Goal: Obtain resource: Obtain resource

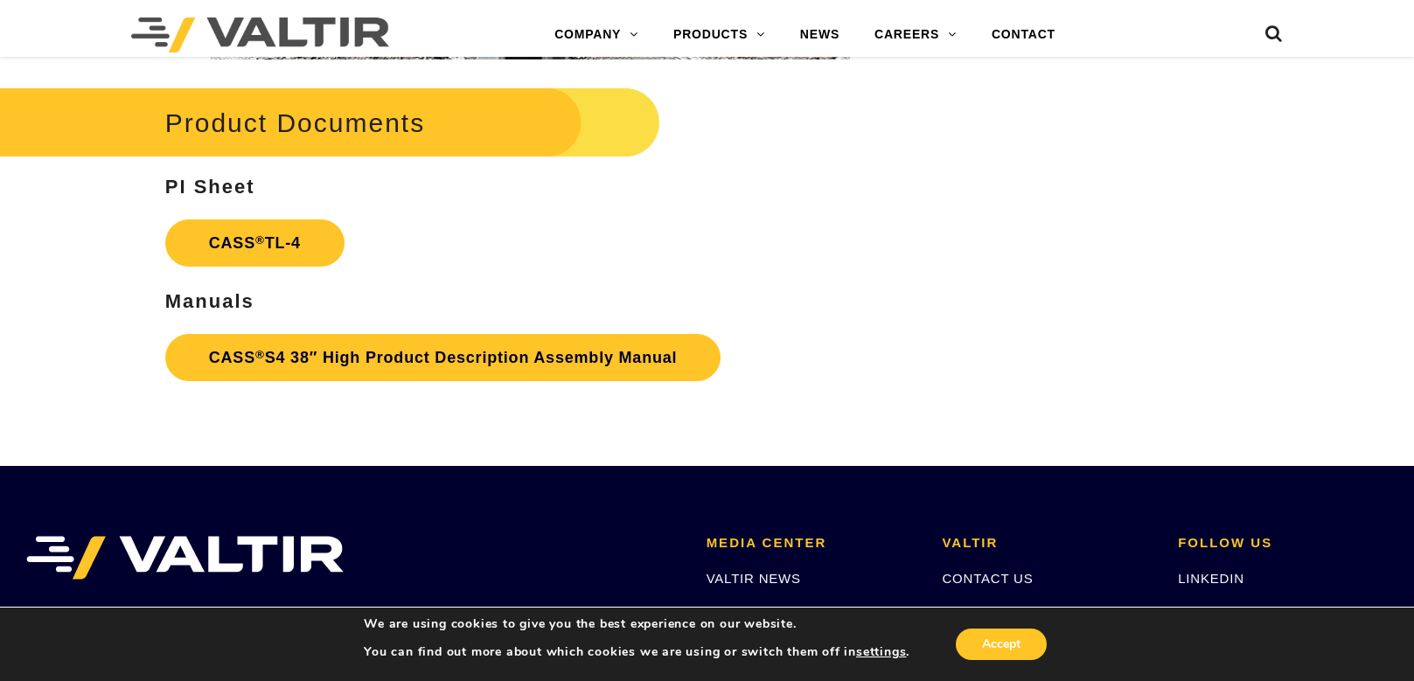
scroll to position [2535, 0]
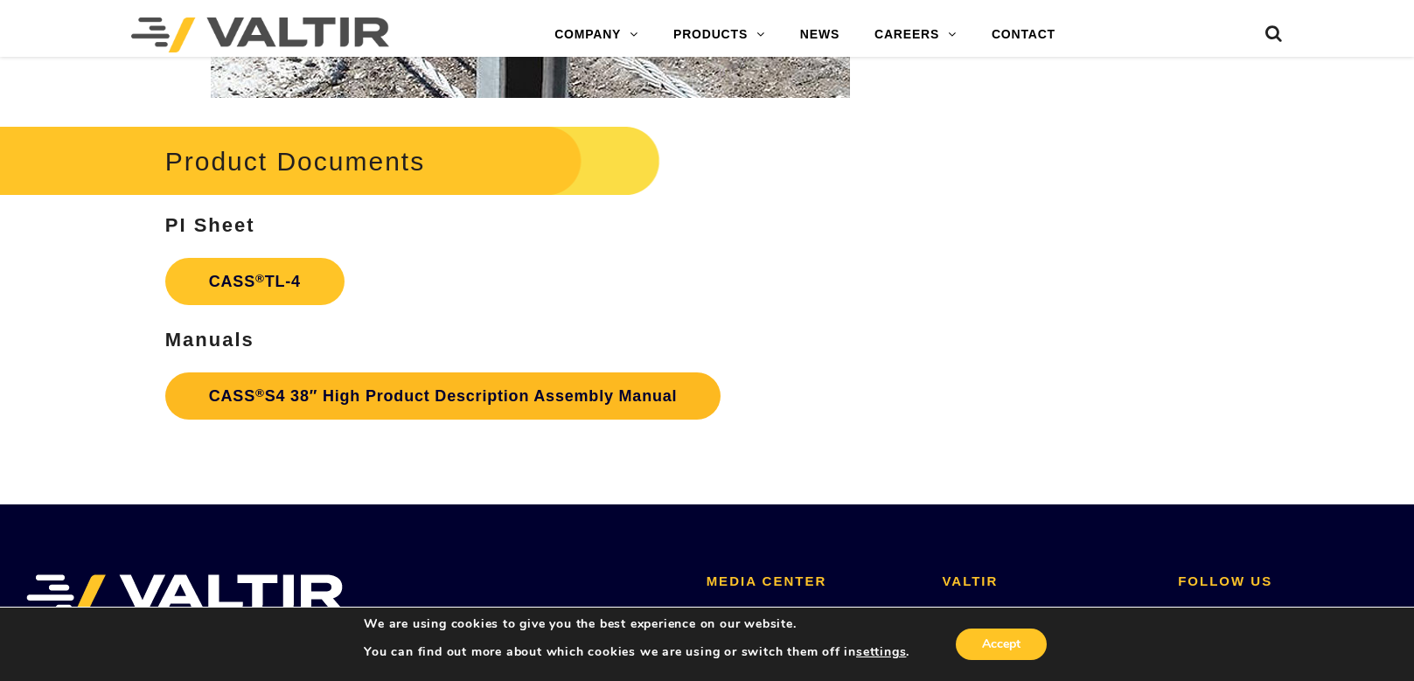
click at [506, 393] on link "CASS ® S4 38″ High Product Description Assembly Manual" at bounding box center [443, 395] width 556 height 47
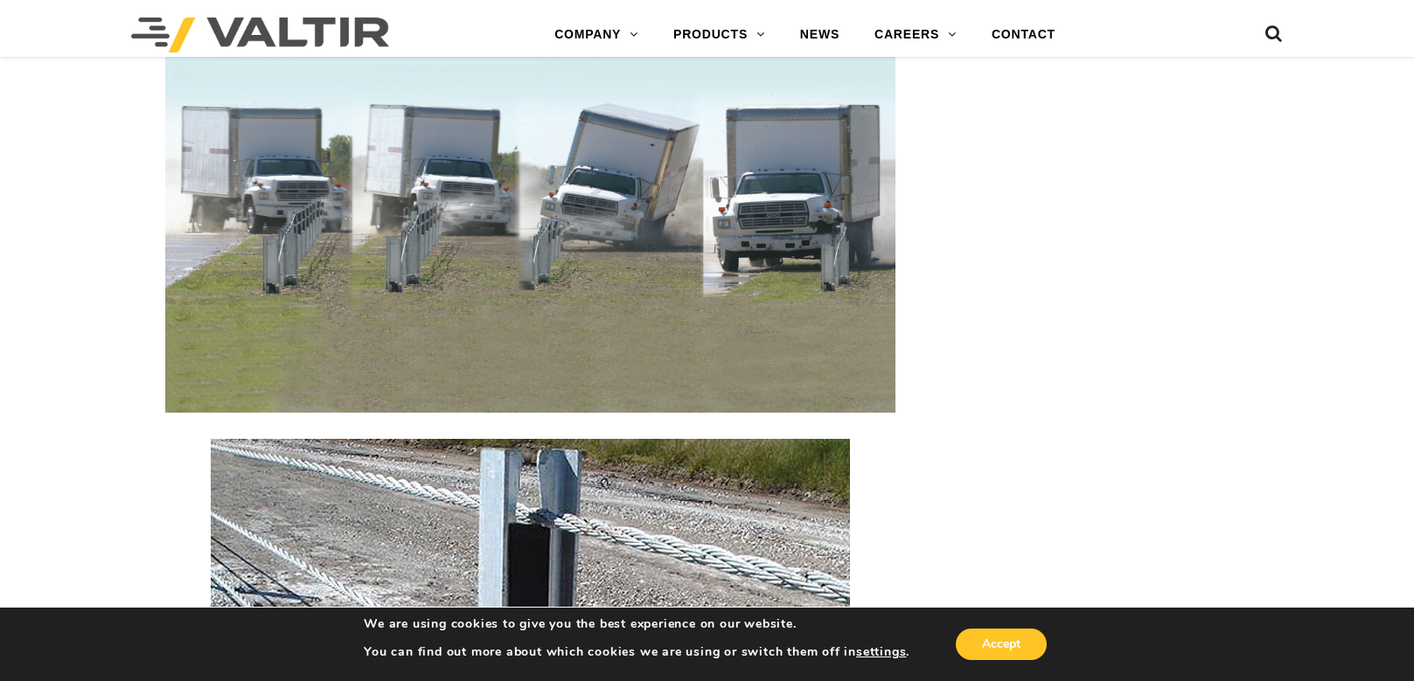
scroll to position [1486, 0]
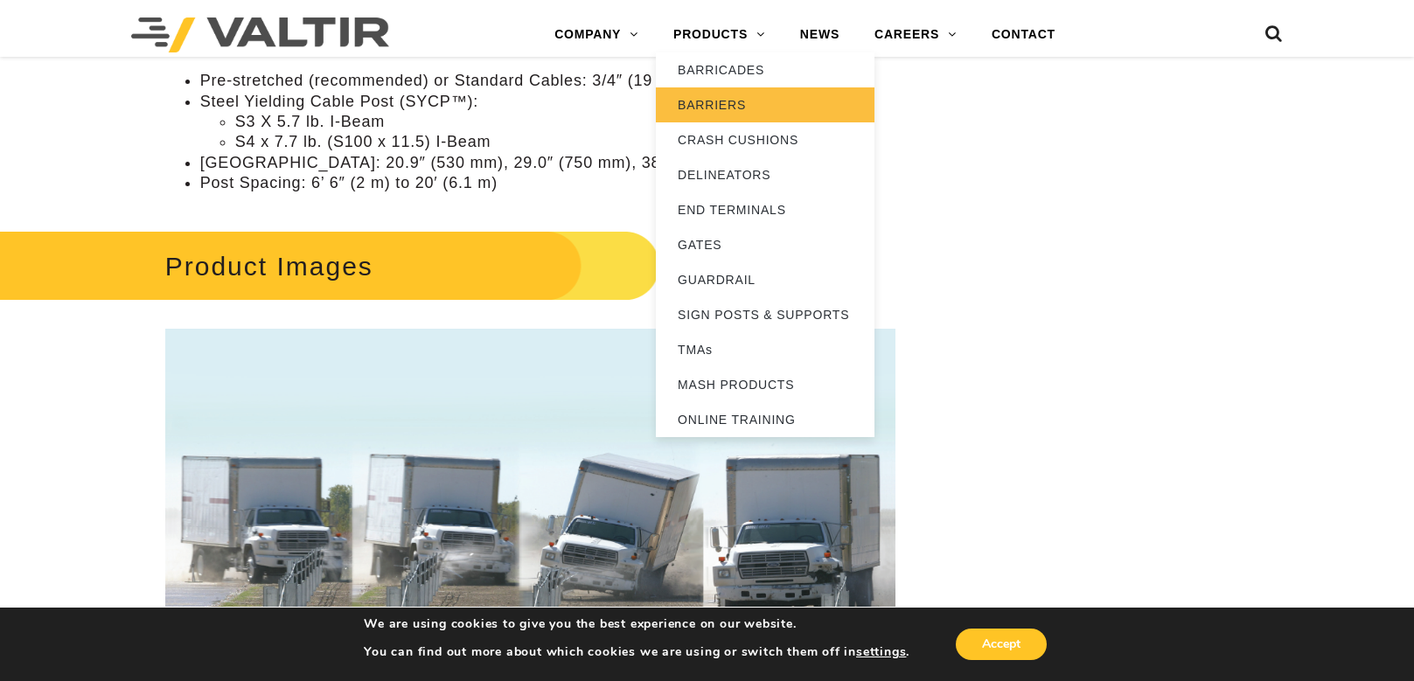
click at [716, 98] on link "BARRIERS" at bounding box center [765, 104] width 219 height 35
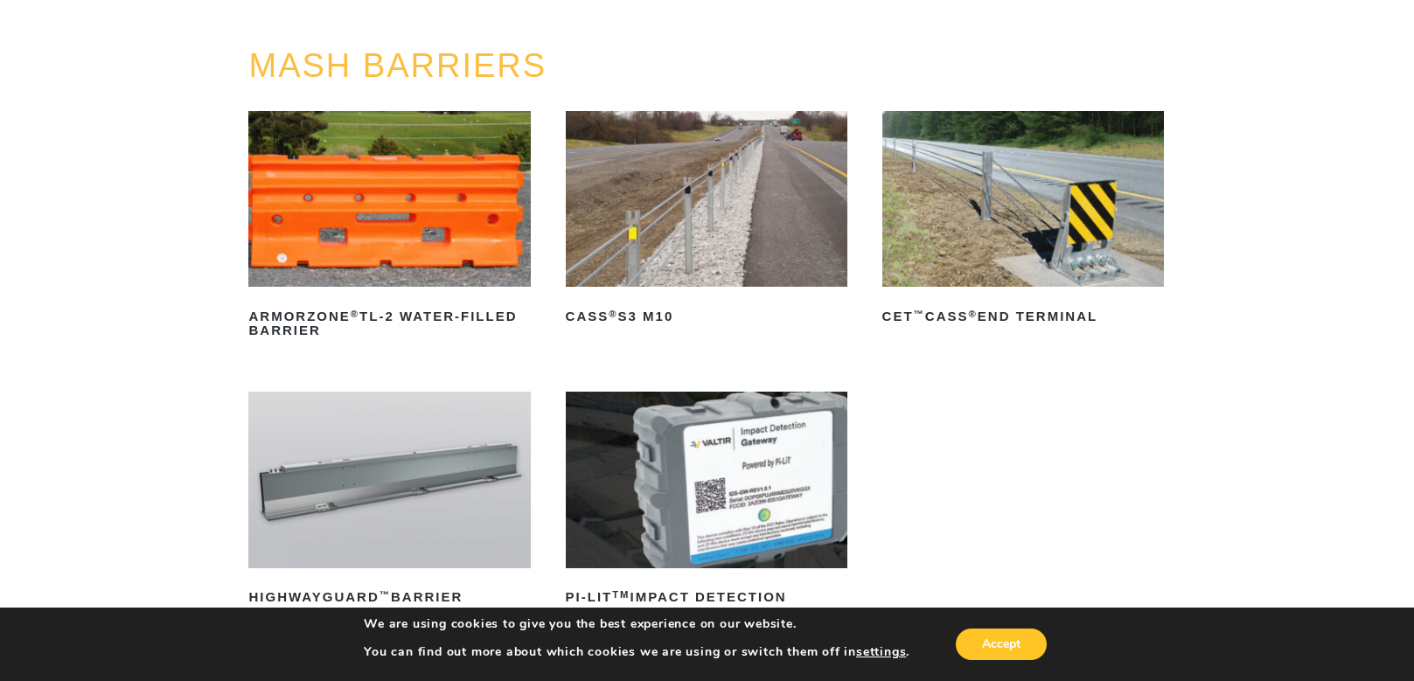
scroll to position [262, 0]
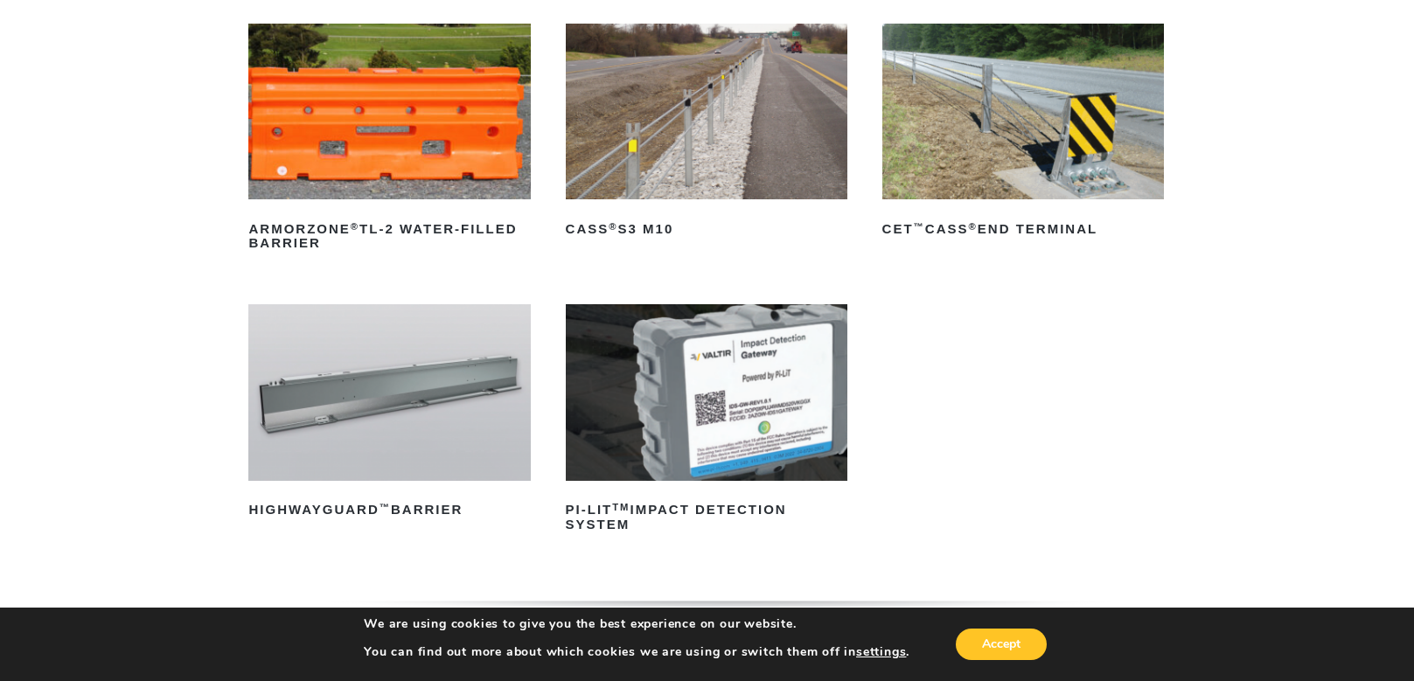
click at [650, 65] on img at bounding box center [707, 112] width 282 height 176
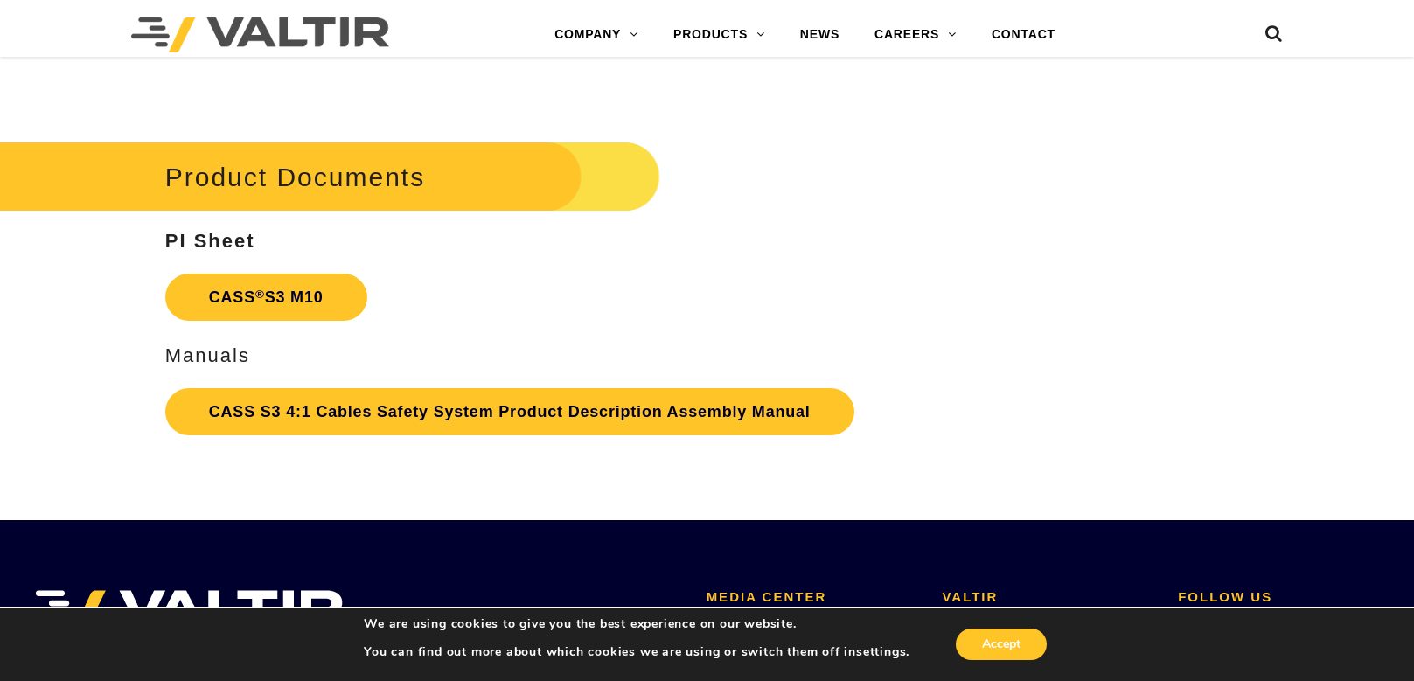
scroll to position [3760, 0]
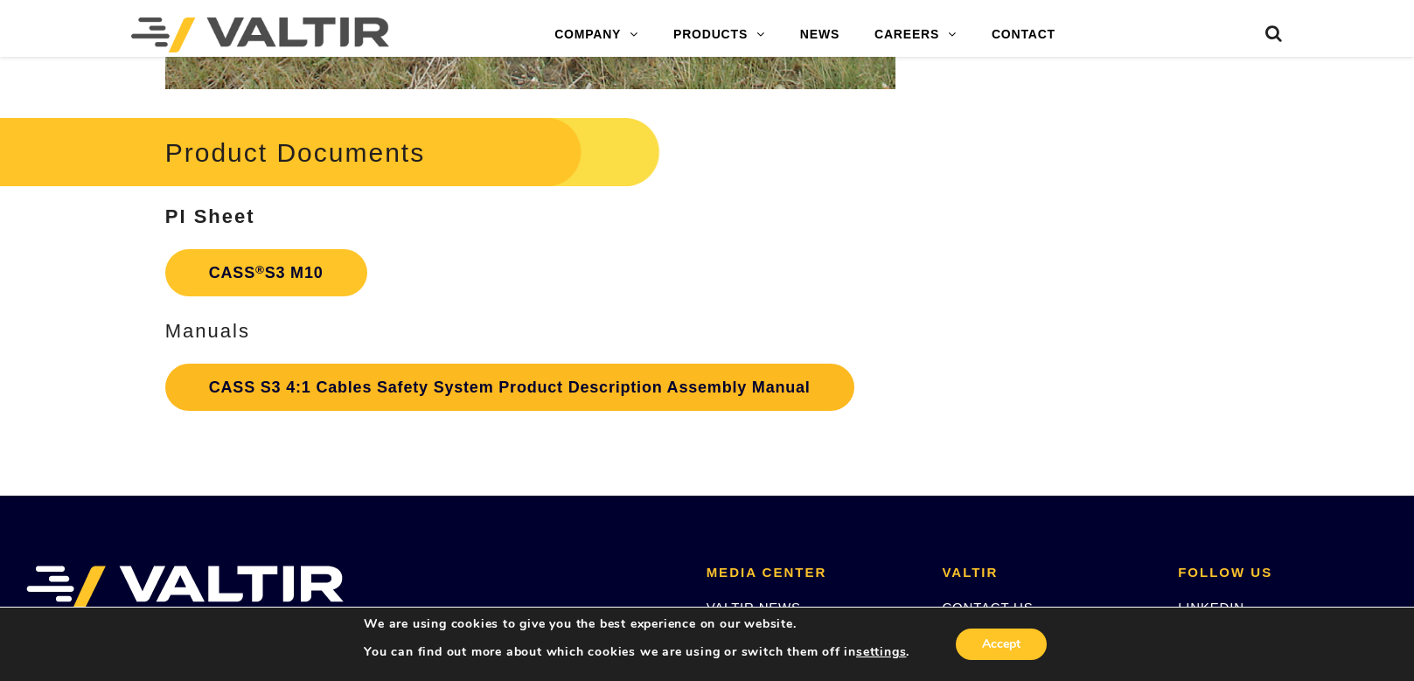
click at [688, 373] on link "CASS S3 4:1 Cables Safety System Product Description Assembly Manual" at bounding box center [509, 387] width 689 height 47
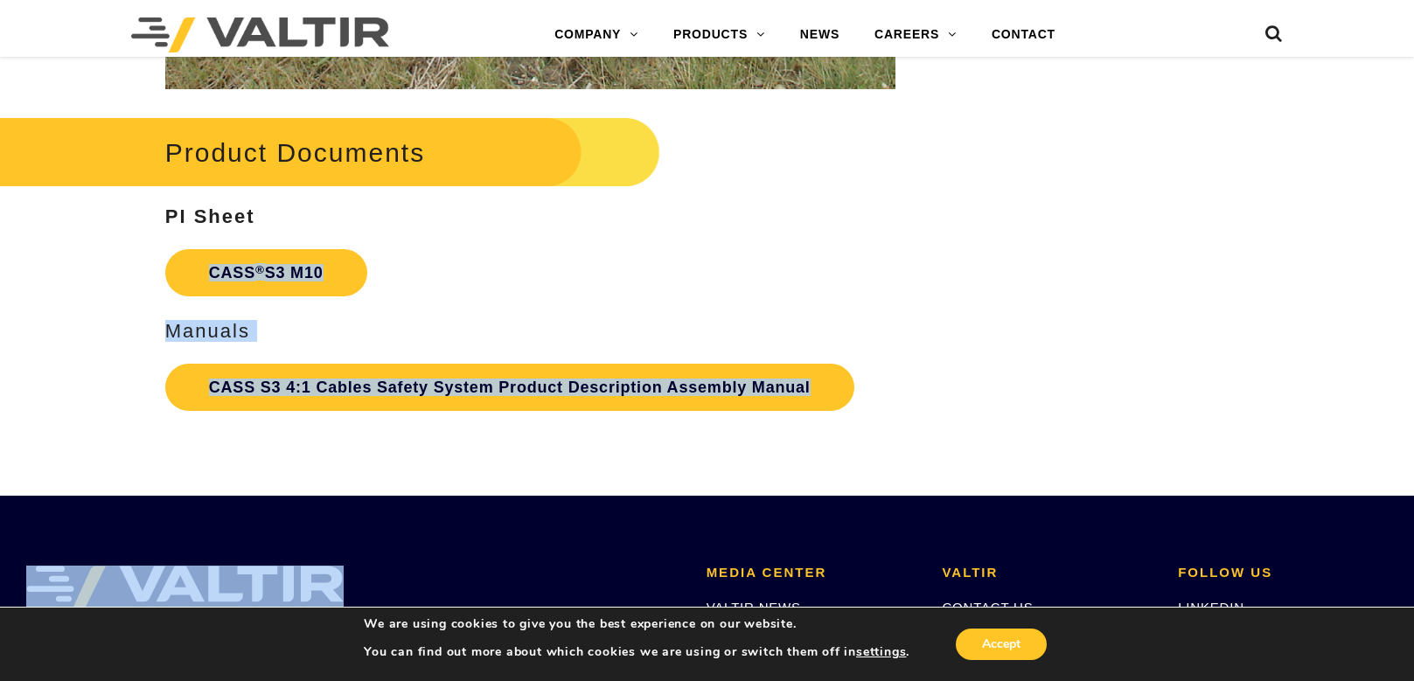
drag, startPoint x: 1412, startPoint y: 557, endPoint x: 1394, endPoint y: 196, distance: 361.6
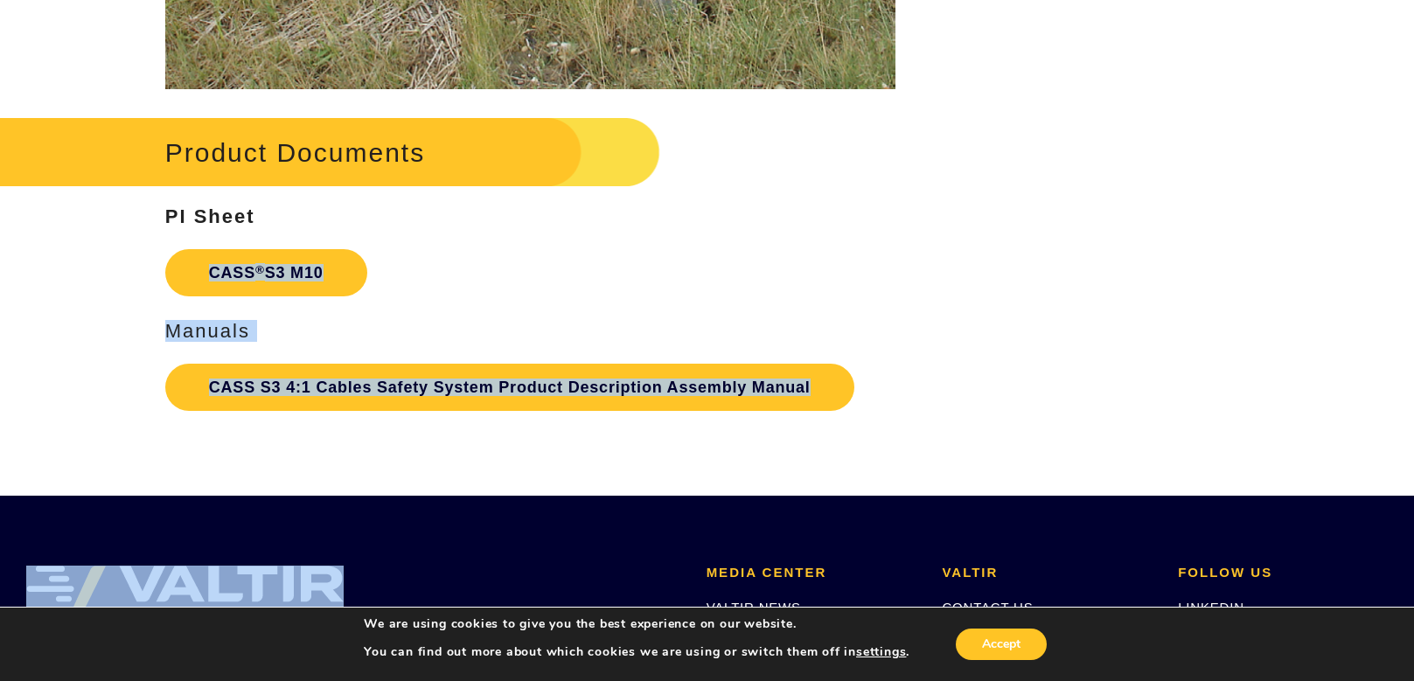
scroll to position [0, 0]
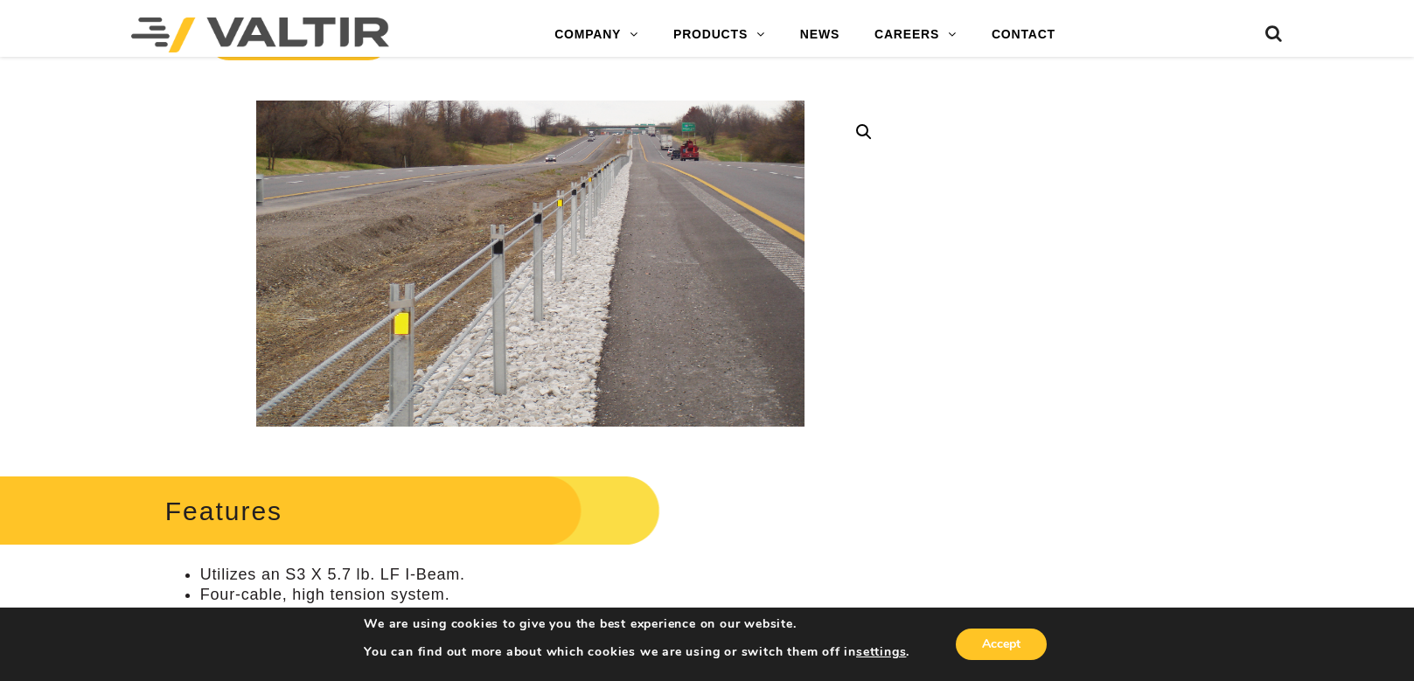
scroll to position [787, 0]
